Goal: Task Accomplishment & Management: Manage account settings

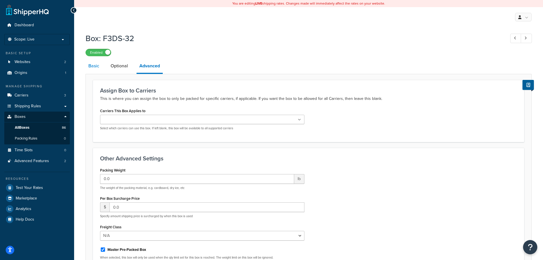
drag, startPoint x: 98, startPoint y: 66, endPoint x: 100, endPoint y: 69, distance: 3.8
click at [98, 66] on link "Basic" at bounding box center [94, 66] width 17 height 14
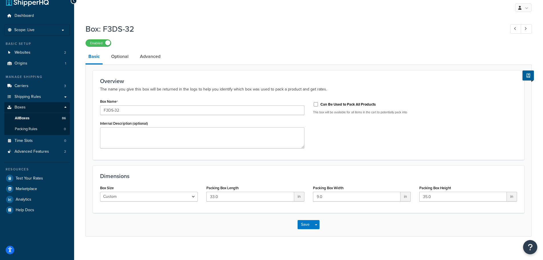
scroll to position [15, 0]
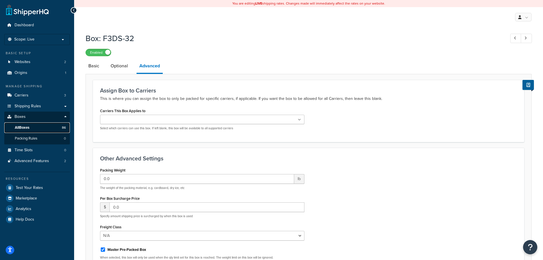
click at [29, 127] on span "All Boxes" at bounding box center [22, 127] width 15 height 5
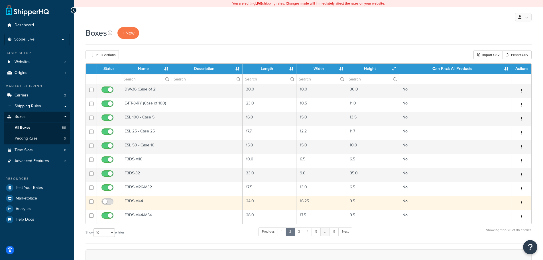
click at [139, 201] on td "F3DS-M44" at bounding box center [146, 203] width 50 height 14
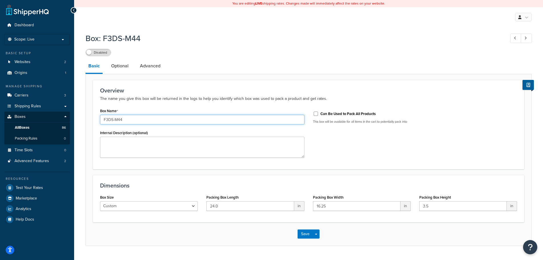
click at [113, 119] on input "F3DS-M44" at bounding box center [202, 120] width 204 height 10
drag, startPoint x: 129, startPoint y: 119, endPoint x: 119, endPoint y: 119, distance: 10.0
click at [119, 119] on input "F3DSM-M44" at bounding box center [202, 120] width 204 height 10
type input "F3DSM-30"
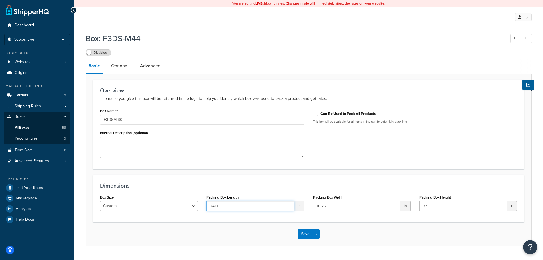
drag, startPoint x: 218, startPoint y: 207, endPoint x: 181, endPoint y: 198, distance: 37.5
click at [187, 201] on div "Box Size Custom USPS Small Flat Box USPS Medium Flat Box USPS Large Flat Box US…" at bounding box center [309, 204] width 426 height 22
type input "31"
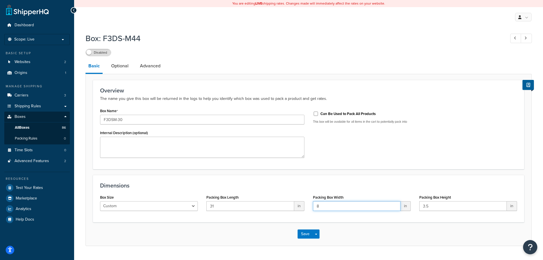
type input "8"
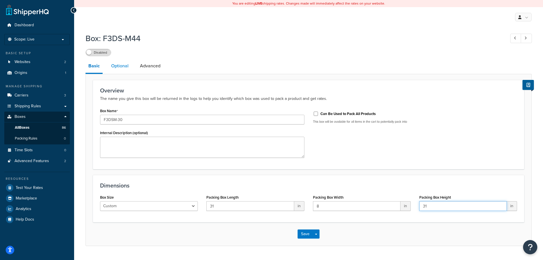
type input "31"
click at [123, 67] on link "Optional" at bounding box center [119, 66] width 23 height 14
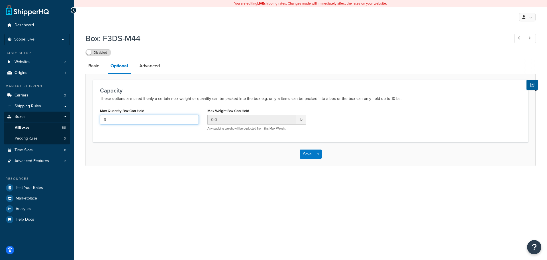
drag, startPoint x: 115, startPoint y: 119, endPoint x: 85, endPoint y: 121, distance: 30.3
click at [89, 121] on form "Capacity These options are used if only a certain max weight or quantity can be…" at bounding box center [311, 123] width 450 height 86
type input "2"
click at [156, 64] on link "Advanced" at bounding box center [150, 66] width 26 height 14
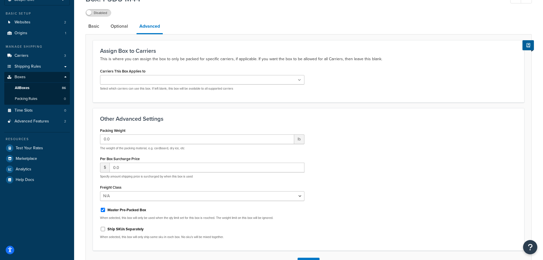
scroll to position [82, 0]
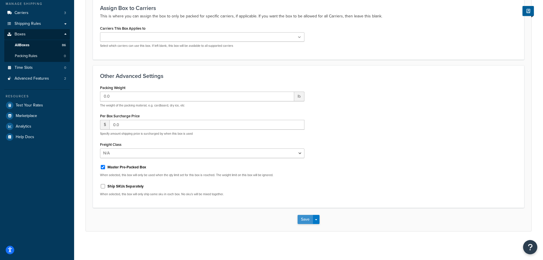
click at [301, 220] on button "Save" at bounding box center [305, 219] width 15 height 9
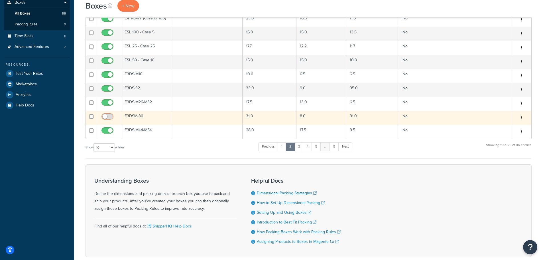
click at [109, 117] on input "checkbox" at bounding box center [108, 117] width 16 height 7
checkbox input "true"
click at [275, 114] on td "31.0" at bounding box center [270, 118] width 54 height 14
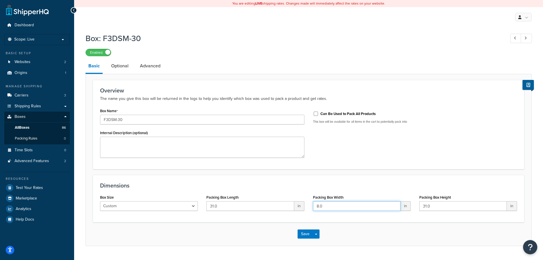
drag, startPoint x: 314, startPoint y: 206, endPoint x: 305, endPoint y: 205, distance: 9.1
click at [305, 205] on div "Box Size Custom USPS Small Flat Box USPS Medium Flat Box USPS Large Flat Box US…" at bounding box center [309, 204] width 426 height 22
type input "31"
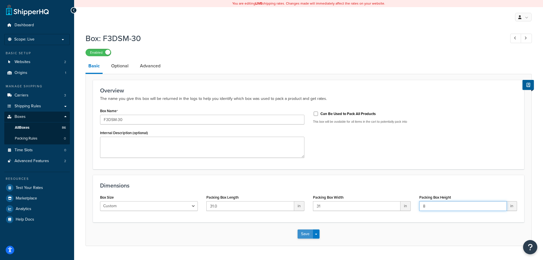
type input "8"
click at [301, 233] on button "Save" at bounding box center [305, 233] width 15 height 9
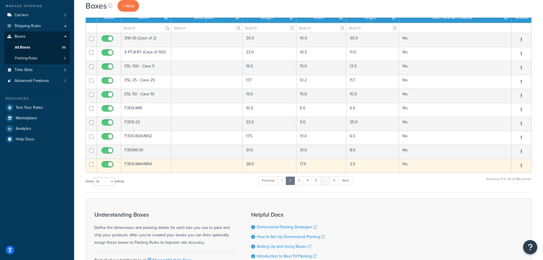
scroll to position [86, 0]
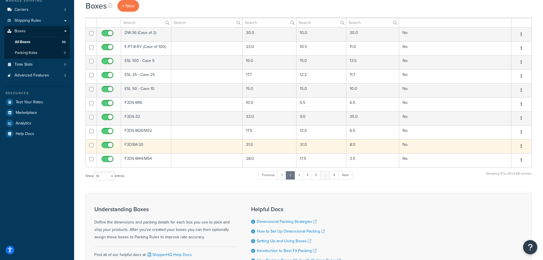
click at [140, 144] on td "F3DSM-30" at bounding box center [146, 146] width 50 height 14
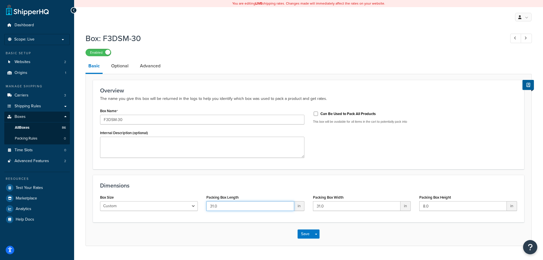
drag, startPoint x: 219, startPoint y: 207, endPoint x: 162, endPoint y: 210, distance: 56.5
click at [163, 210] on div "Box Size Custom USPS Small Flat Box USPS Medium Flat Box USPS Large Flat Box US…" at bounding box center [309, 204] width 426 height 22
type input "32"
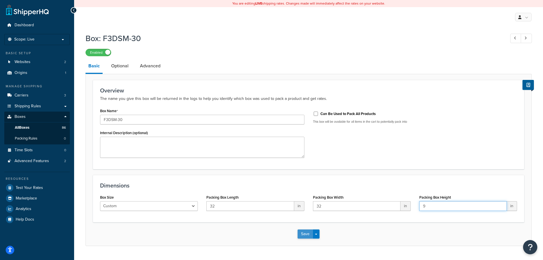
type input "9"
click at [304, 231] on button "Save" at bounding box center [305, 233] width 15 height 9
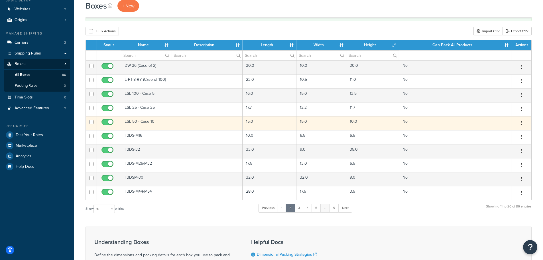
scroll to position [57, 0]
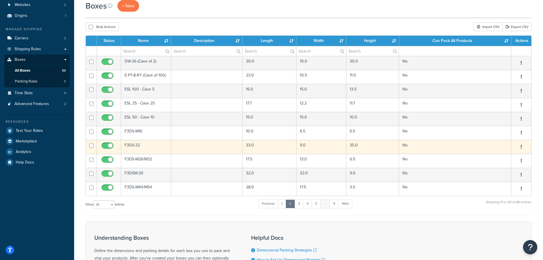
click at [150, 144] on td "F3DS-32" at bounding box center [146, 147] width 50 height 14
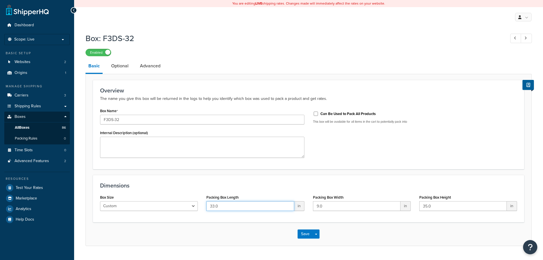
drag, startPoint x: 208, startPoint y: 209, endPoint x: 160, endPoint y: 211, distance: 48.8
click at [179, 211] on div "Box Size Custom USPS Small Flat Box USPS Medium Flat Box USPS Large Flat Box US…" at bounding box center [309, 204] width 426 height 22
type input "34"
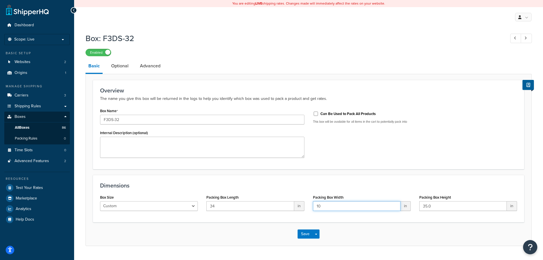
type input "10"
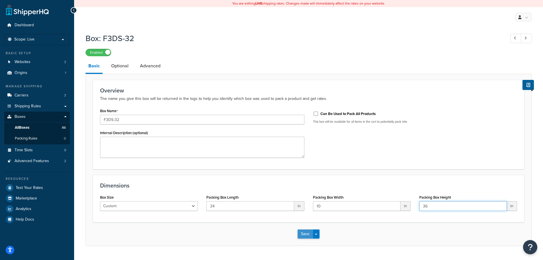
type input "36"
click at [302, 231] on button "Save" at bounding box center [305, 233] width 15 height 9
